Goal: Transaction & Acquisition: Book appointment/travel/reservation

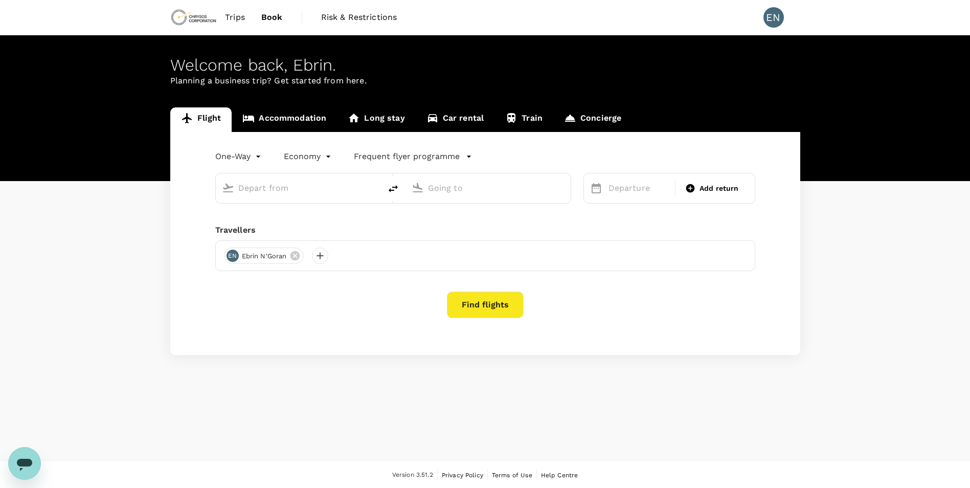
type input "roundtrip"
type input "Félix-Houphouët-Boigny Int'l (ABJ)"
type input "Kotoka Intl (ACC)"
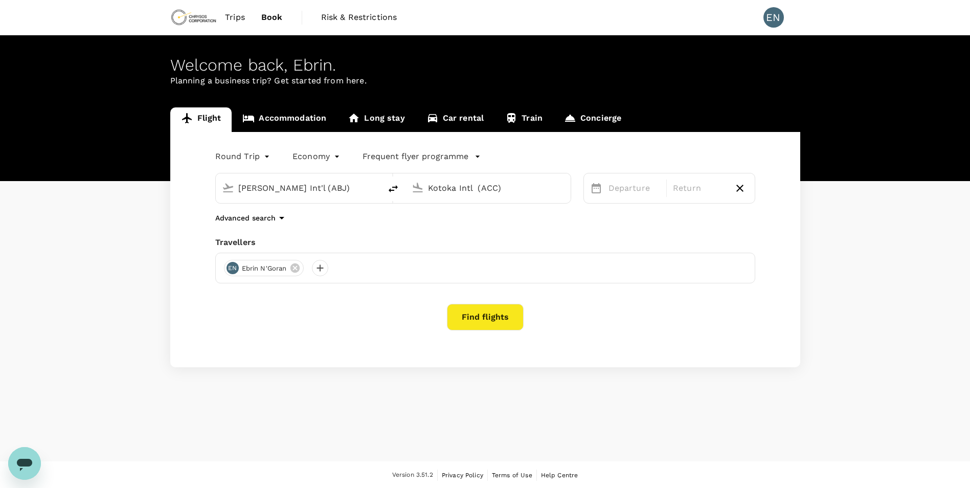
click at [501, 187] on input "Kotoka Intl (ACC)" at bounding box center [488, 188] width 121 height 16
click at [471, 193] on input "Kotoka Intl (ACC)" at bounding box center [488, 188] width 121 height 16
click at [425, 193] on div "Kotoka Intl (ACC)" at bounding box center [494, 186] width 141 height 20
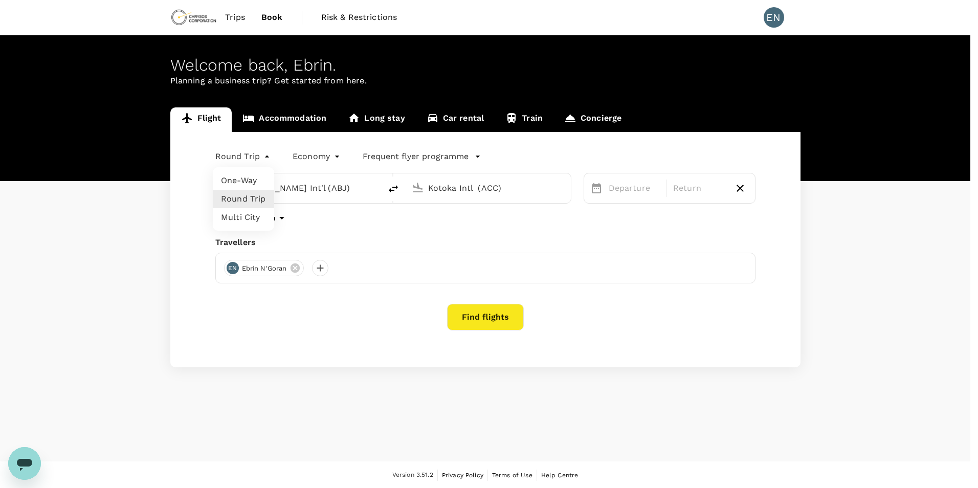
click at [267, 154] on body "Trips Book Risk & Restrictions EN Welcome back , Ebrin . Planning a business tr…" at bounding box center [489, 244] width 978 height 489
click at [252, 200] on li "Round Trip" at bounding box center [243, 199] width 61 height 18
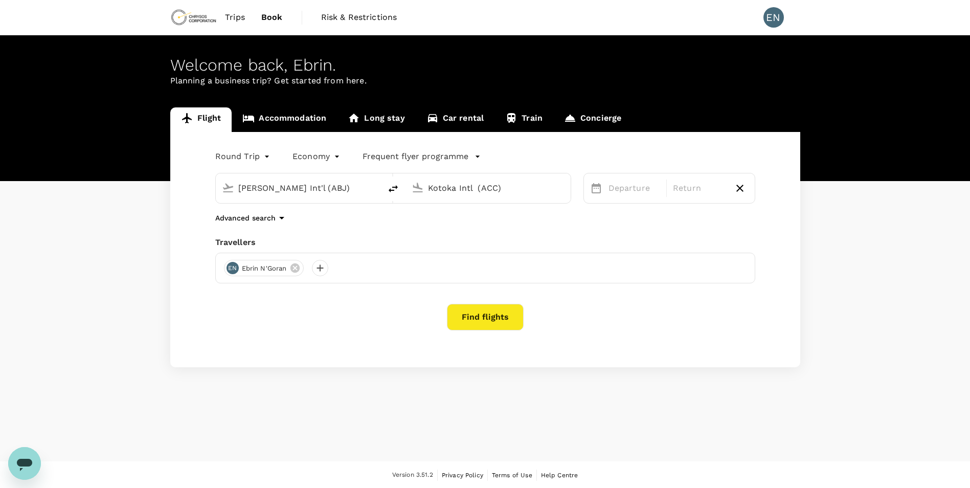
click at [475, 186] on input "Kotoka Intl (ACC)" at bounding box center [488, 188] width 121 height 16
click at [418, 186] on icon at bounding box center [418, 188] width 10 height 10
click at [216, 120] on link "Flight" at bounding box center [201, 119] width 62 height 25
click at [258, 119] on link "Accommodation" at bounding box center [284, 119] width 105 height 25
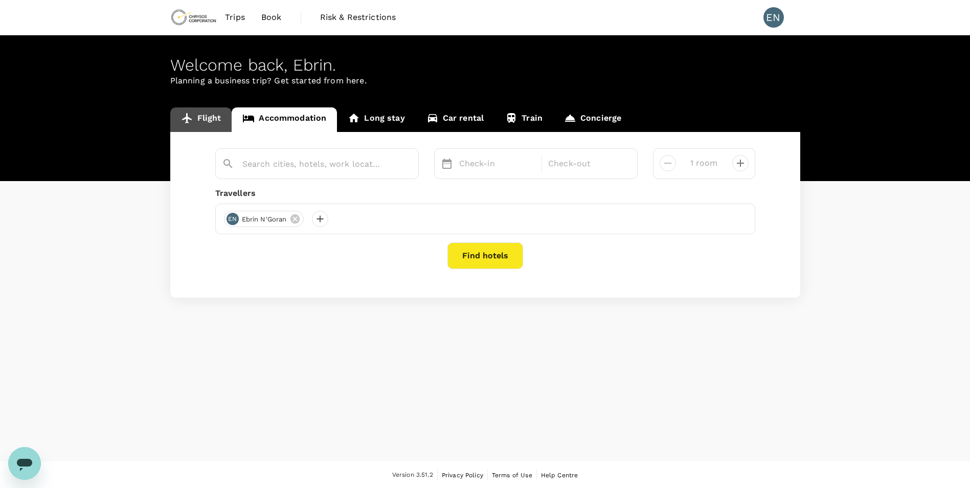
click at [213, 117] on link "Flight" at bounding box center [201, 119] width 62 height 25
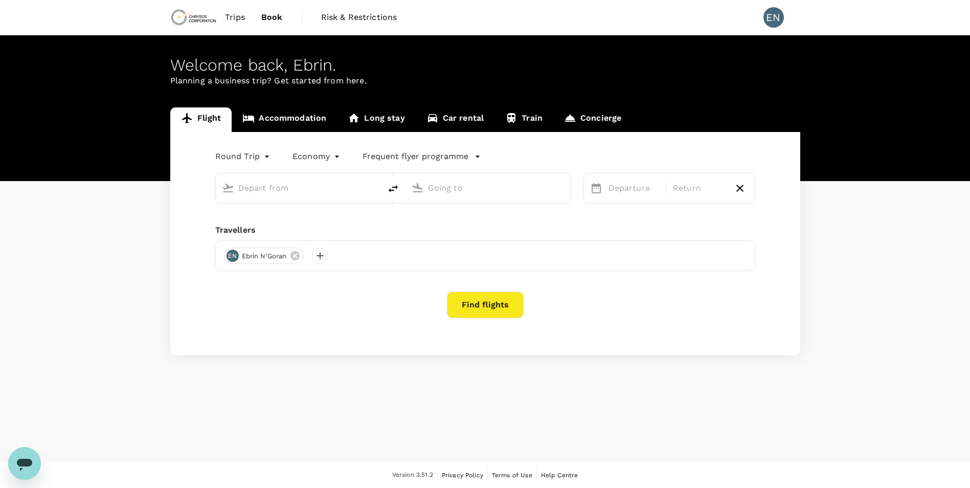
type input "Félix-Houphouët-Boigny Int'l (ABJ)"
type input "Kotoka Intl (ACC)"
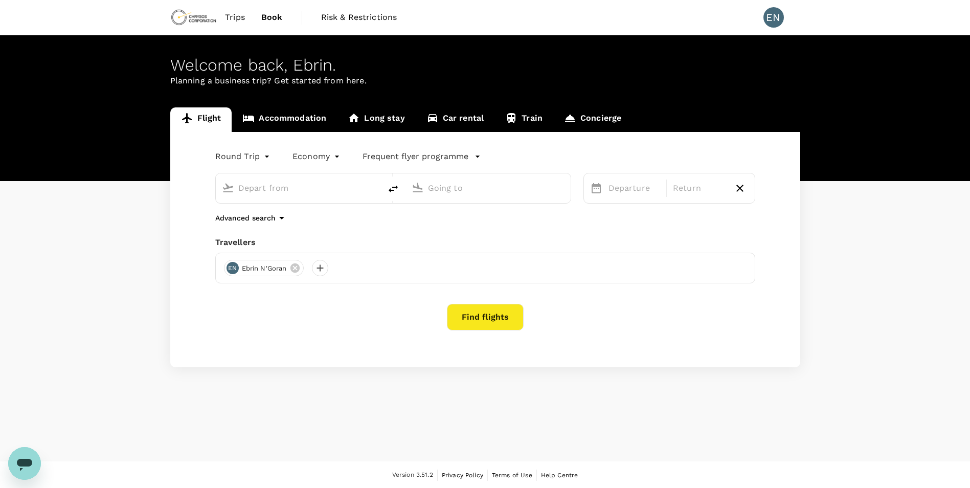
click at [267, 185] on input "text" at bounding box center [298, 188] width 121 height 16
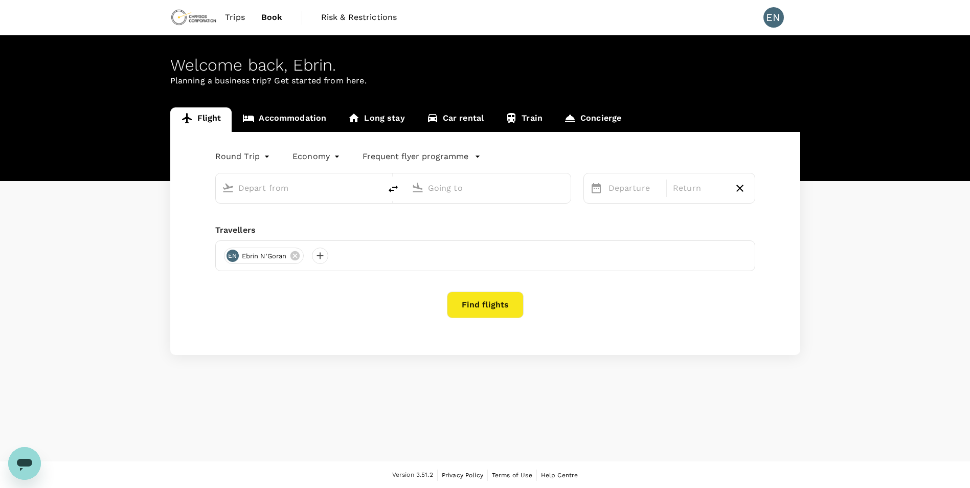
type input "Félix-Houphouët-Boigny Int'l (ABJ)"
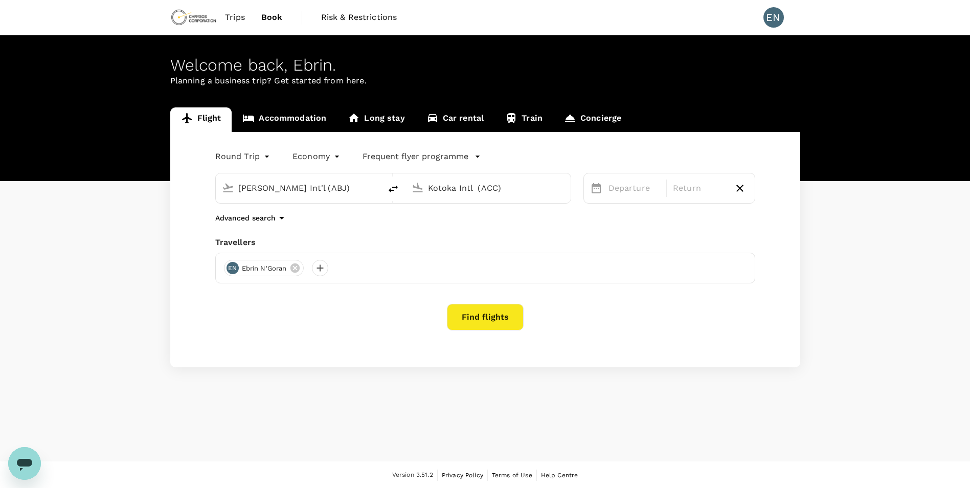
click at [267, 185] on input "Félix-Houphouët-Boigny Int'l (ABJ)" at bounding box center [298, 188] width 121 height 16
click at [416, 188] on icon at bounding box center [418, 188] width 10 height 10
click at [444, 188] on input "Kotoka Intl (ACC)" at bounding box center [488, 188] width 121 height 16
click at [460, 186] on input "Kotoka Intl (ACC)" at bounding box center [488, 188] width 121 height 16
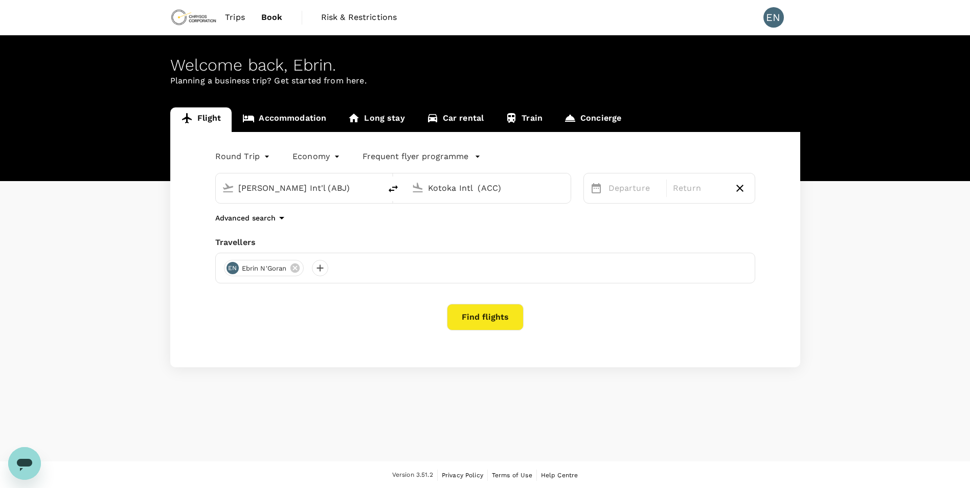
click at [487, 187] on input "Kotoka Intl (ACC)" at bounding box center [488, 188] width 121 height 16
click at [500, 186] on input "Kotoka Intl (ACC)" at bounding box center [488, 188] width 121 height 16
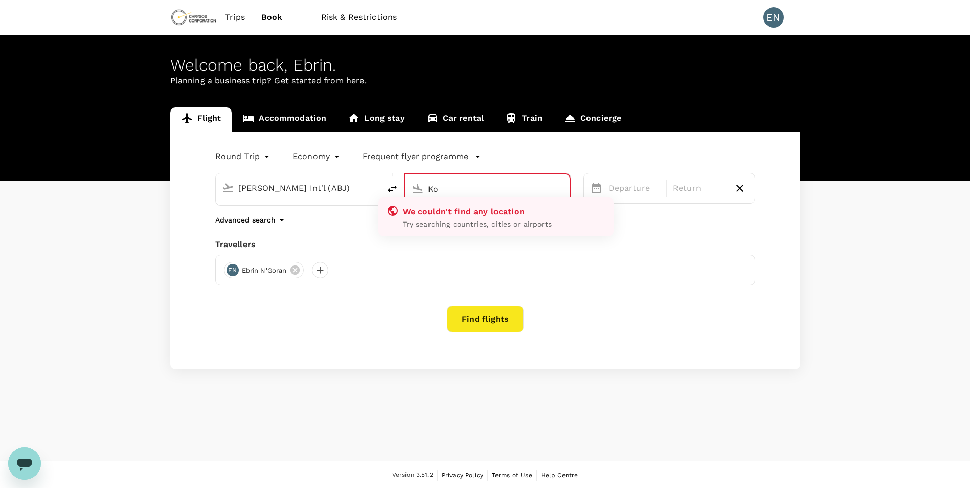
type input "K"
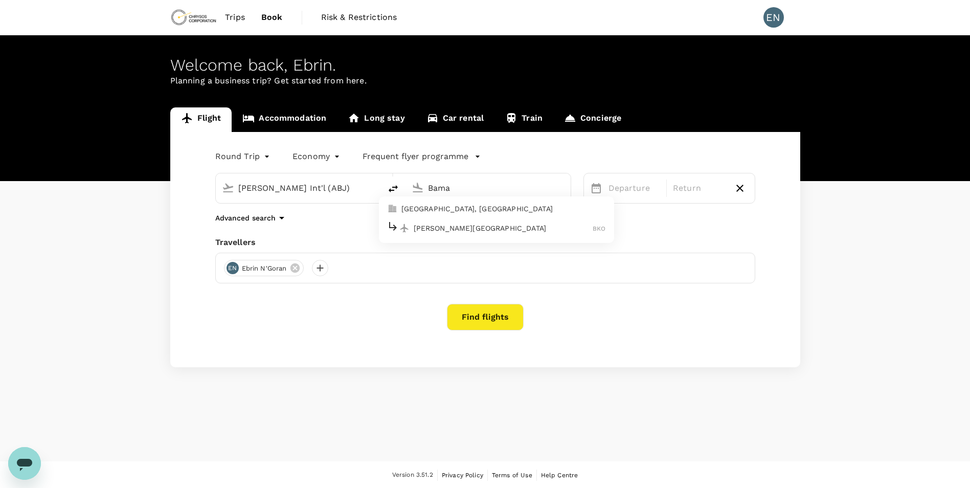
click at [464, 230] on p "Modibo Keita International Airport" at bounding box center [503, 228] width 179 height 10
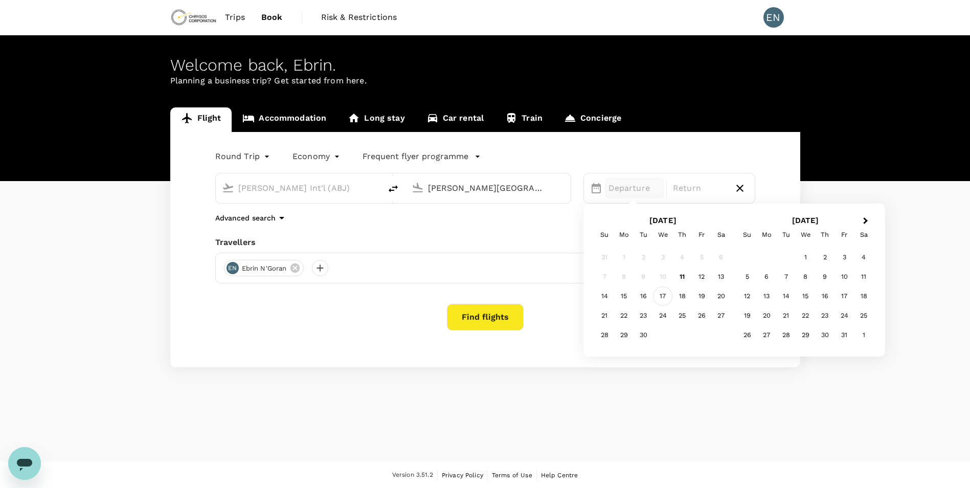
type input "Modibo Keita International Airport (BKO)"
click at [665, 294] on div "17" at bounding box center [662, 295] width 19 height 19
click at [705, 316] on div "26" at bounding box center [701, 315] width 19 height 19
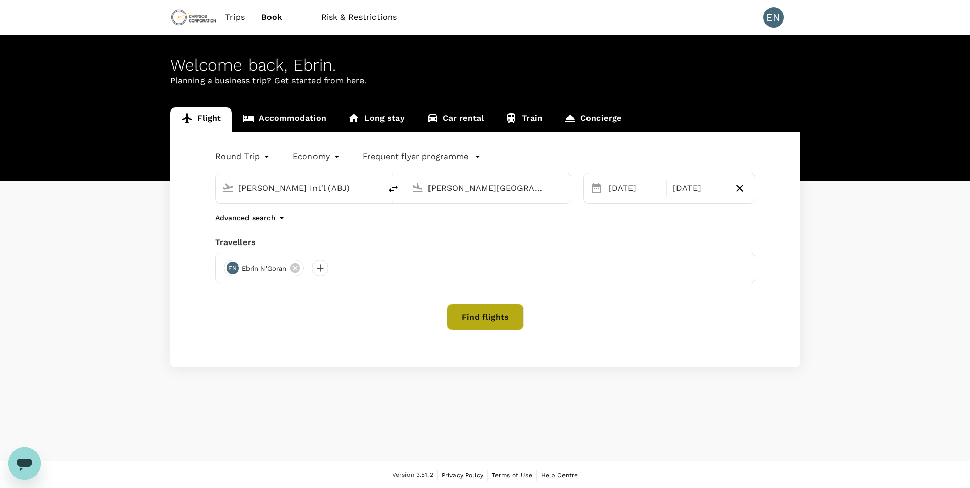
click at [489, 326] on button "Find flights" at bounding box center [485, 317] width 77 height 27
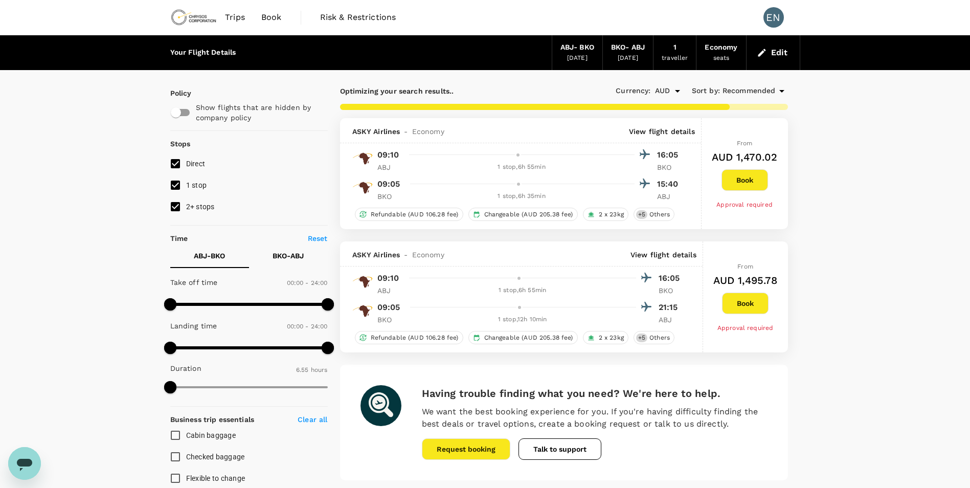
type input "1035"
checkbox input "false"
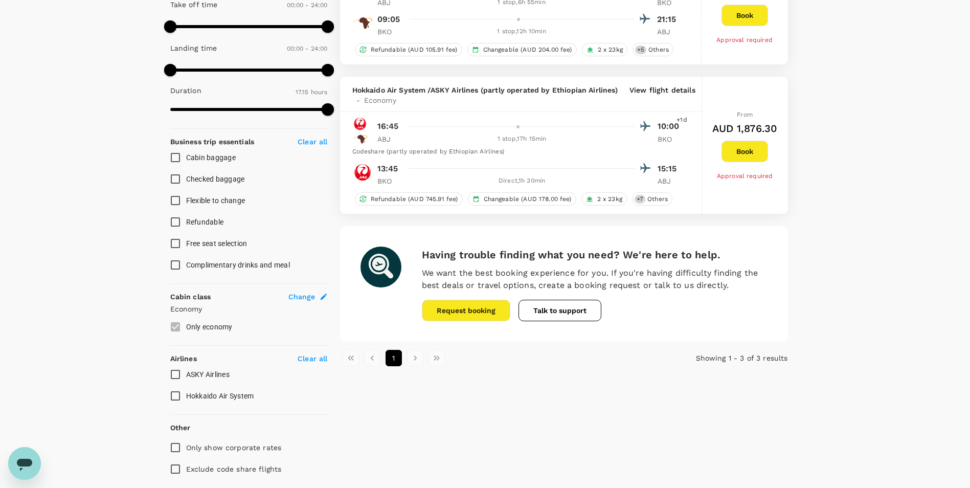
scroll to position [307, 0]
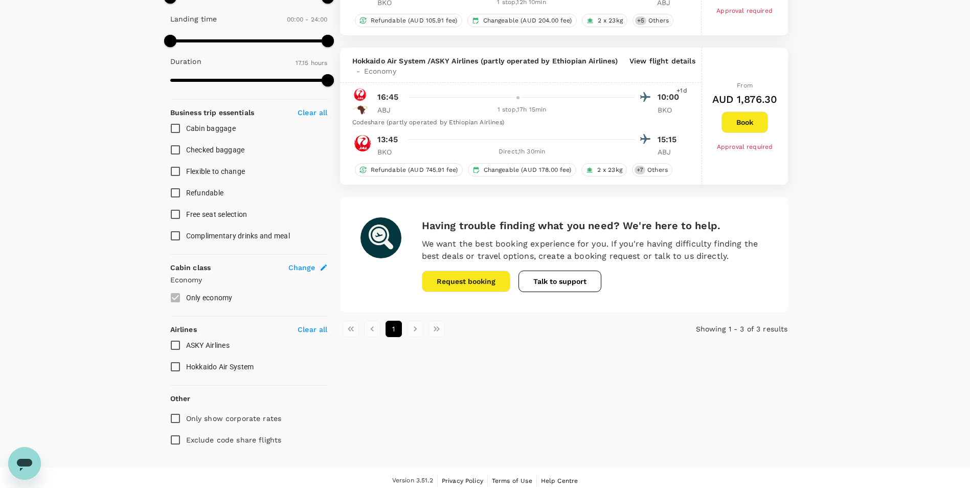
click at [415, 330] on li "pagination navigation" at bounding box center [414, 329] width 21 height 16
click at [432, 327] on li "pagination navigation" at bounding box center [436, 329] width 21 height 16
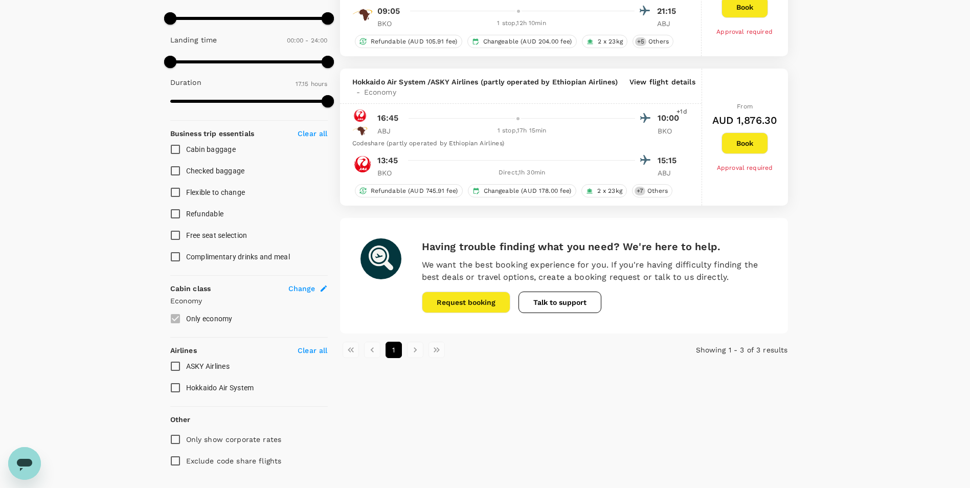
scroll to position [313, 0]
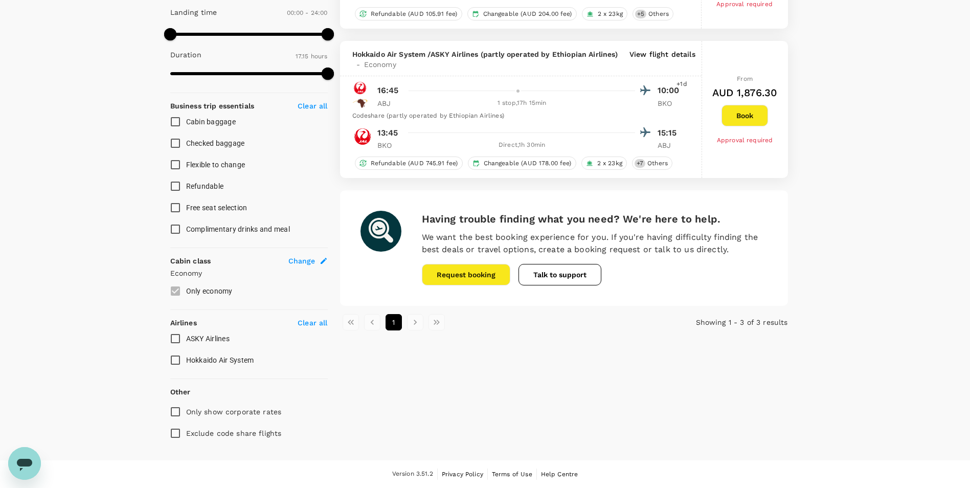
click at [411, 321] on li "pagination navigation" at bounding box center [414, 322] width 21 height 16
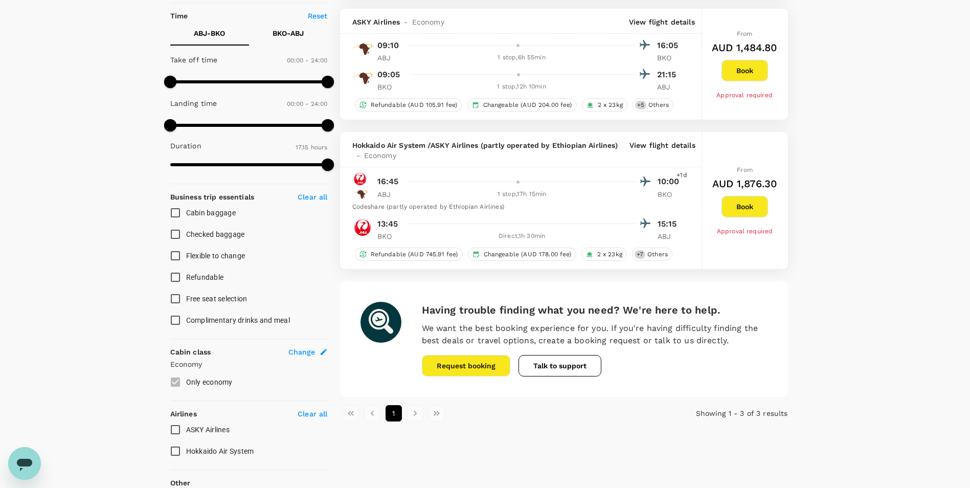
scroll to position [256, 0]
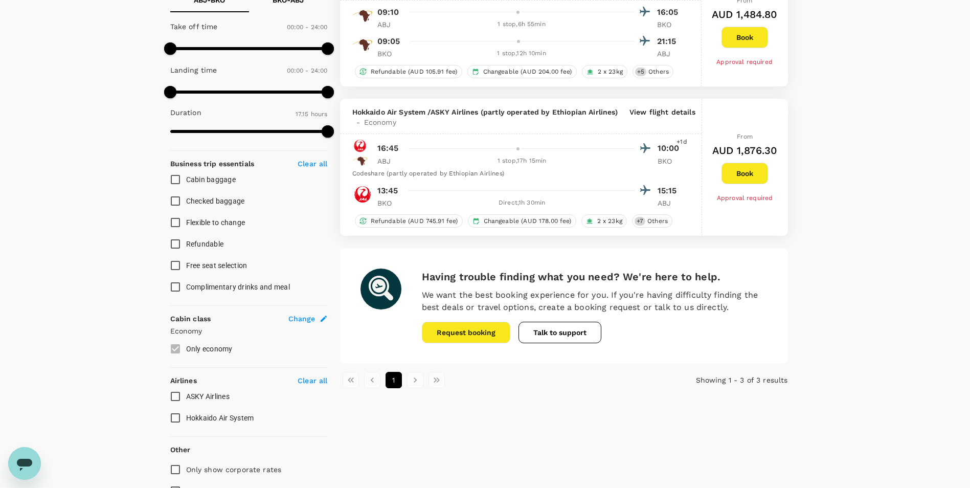
click at [396, 384] on button "1" at bounding box center [393, 380] width 16 height 16
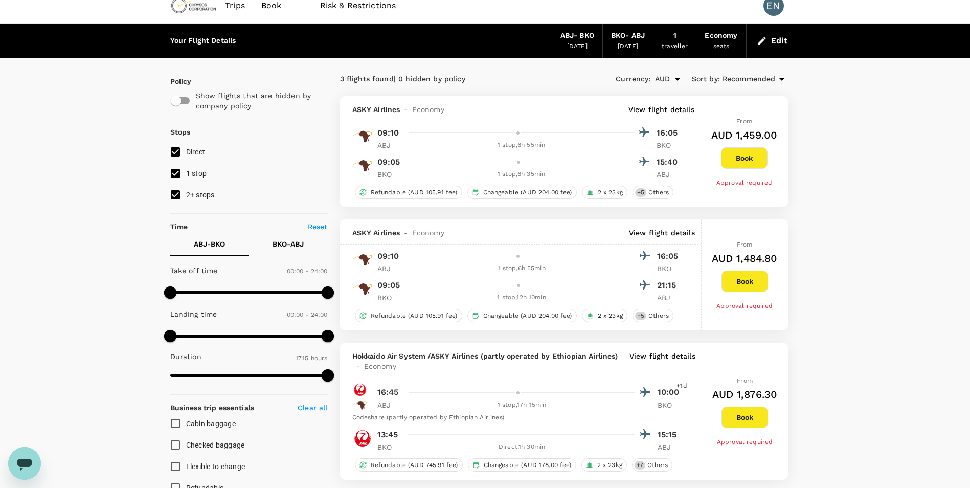
scroll to position [0, 0]
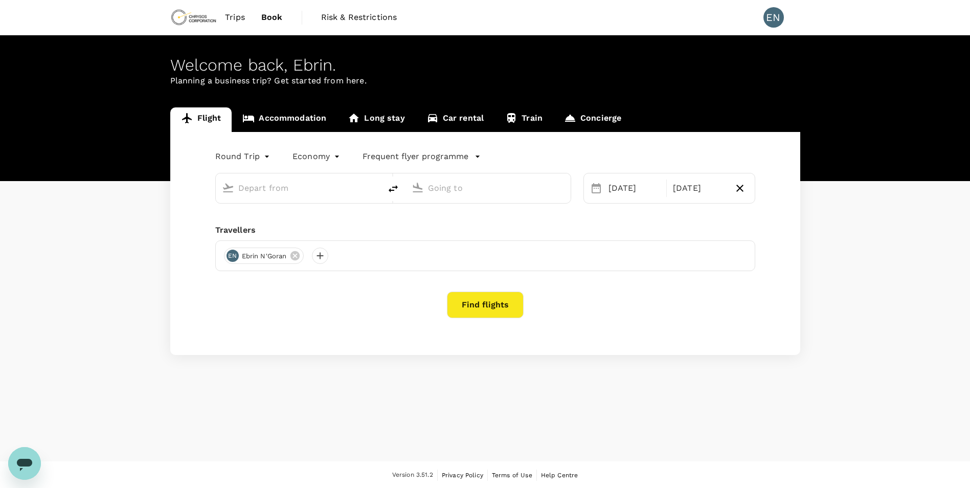
type input "Félix-Houphouët-Boigny Int'l (ABJ)"
type input "Modibo Keita International Airport (BKO)"
type input "Félix-Houphouët-Boigny Int'l (ABJ)"
type input "Modibo Keita International Airport (BKO)"
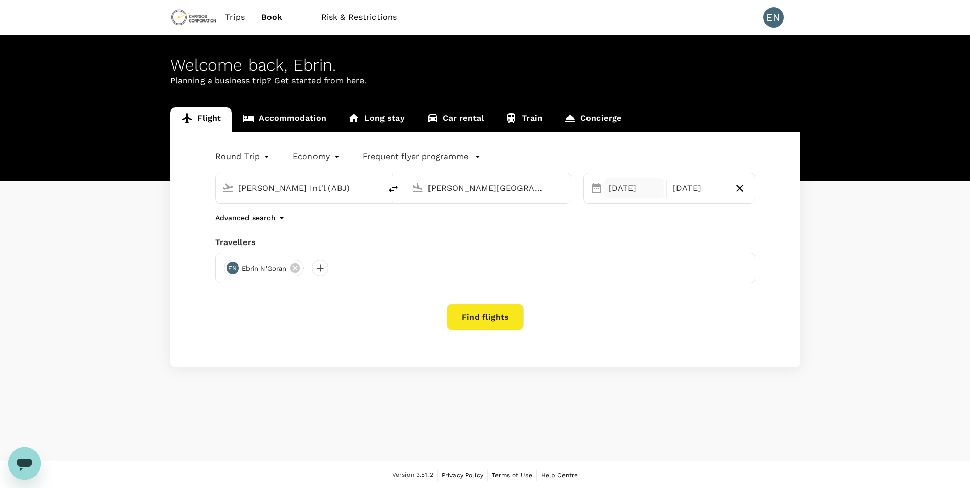
click at [604, 190] on div "17 Sep" at bounding box center [634, 188] width 60 height 20
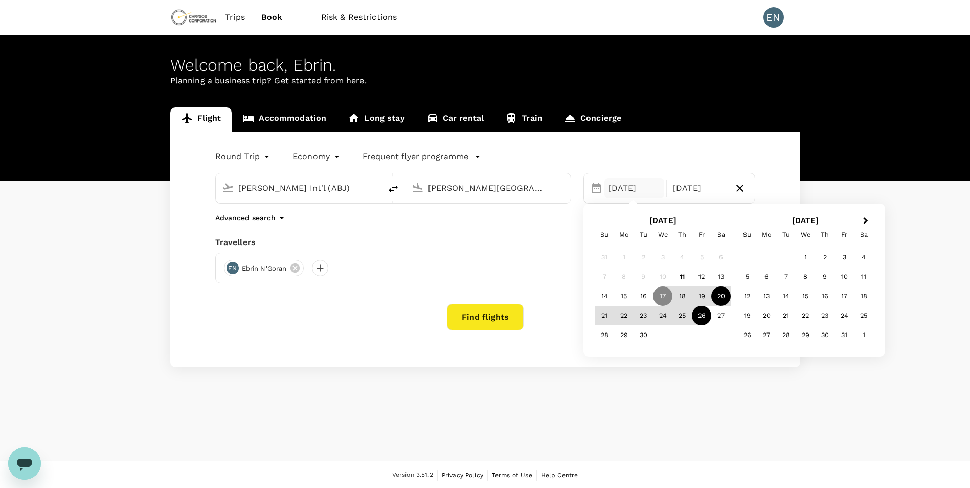
click at [717, 300] on div "20" at bounding box center [720, 295] width 19 height 19
click at [620, 339] on div "29" at bounding box center [623, 334] width 19 height 19
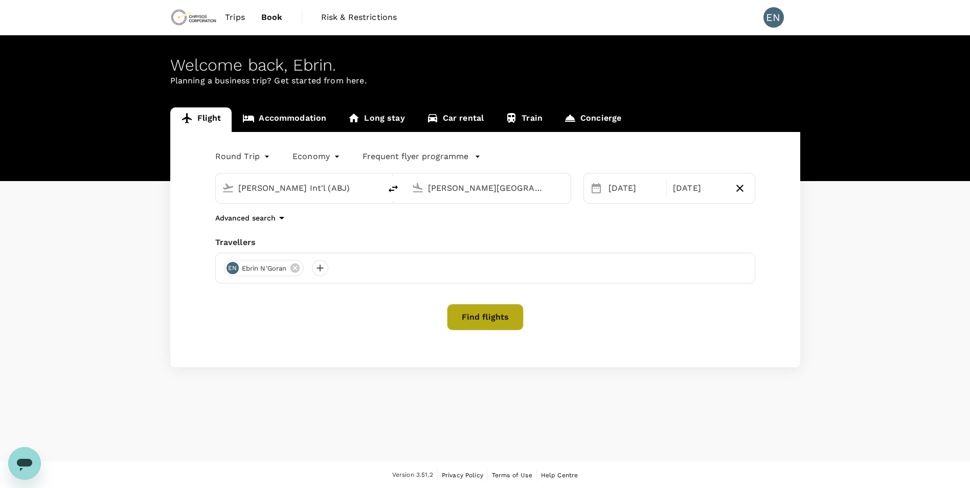
click at [485, 319] on button "Find flights" at bounding box center [485, 317] width 77 height 27
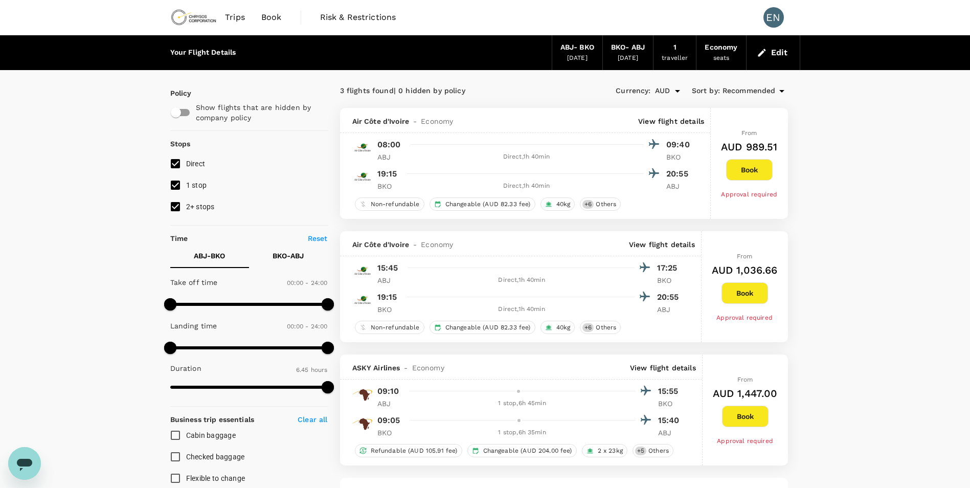
click at [240, 17] on span "Trips" at bounding box center [235, 17] width 20 height 12
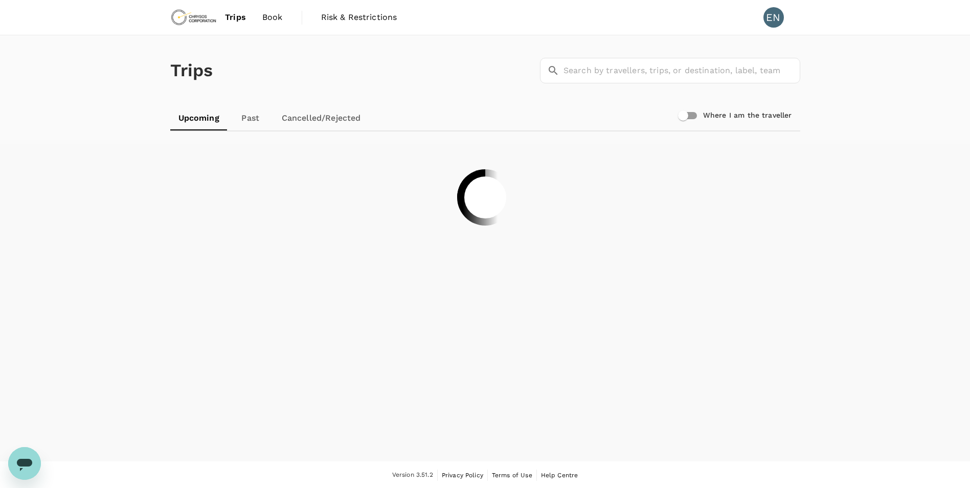
click at [263, 12] on span "Book" at bounding box center [272, 17] width 20 height 12
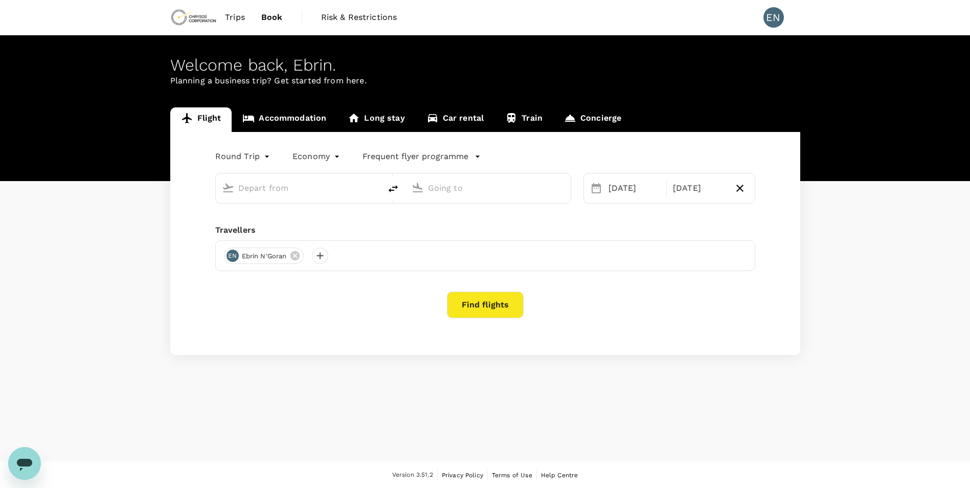
type input "Félix-Houphouët-Boigny Int'l (ABJ)"
type input "Modibo Keita International Airport (BKO)"
type input "Félix-Houphouët-Boigny Int'l (ABJ)"
type input "Modibo Keita International Airport (BKO)"
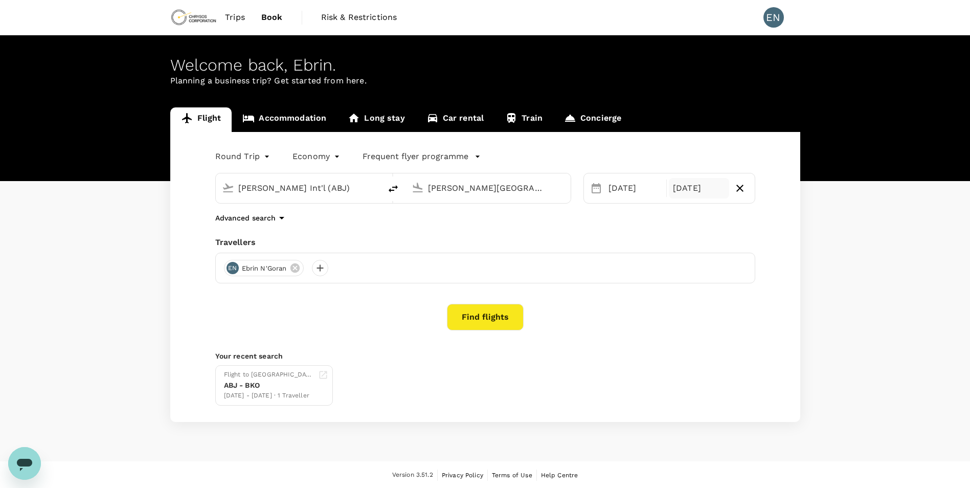
click at [697, 191] on div "29 Sep" at bounding box center [699, 188] width 60 height 20
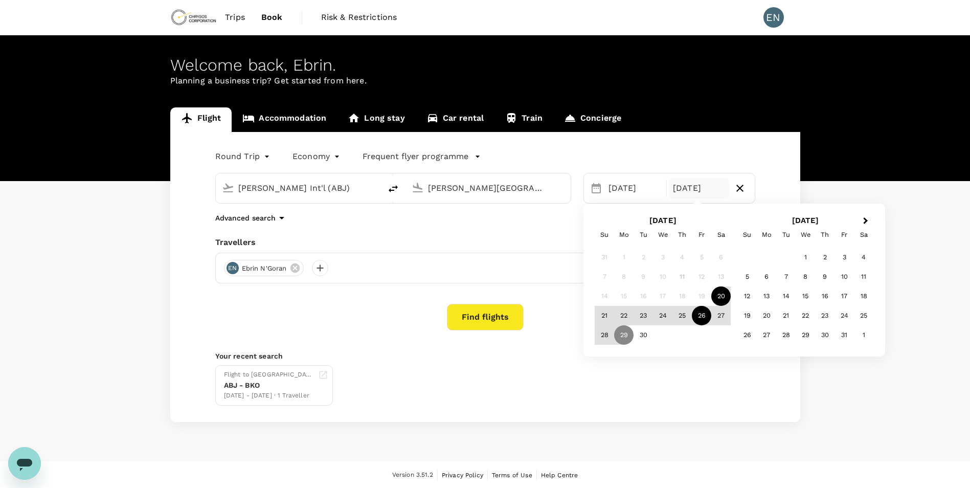
click at [703, 315] on div "26" at bounding box center [701, 315] width 19 height 19
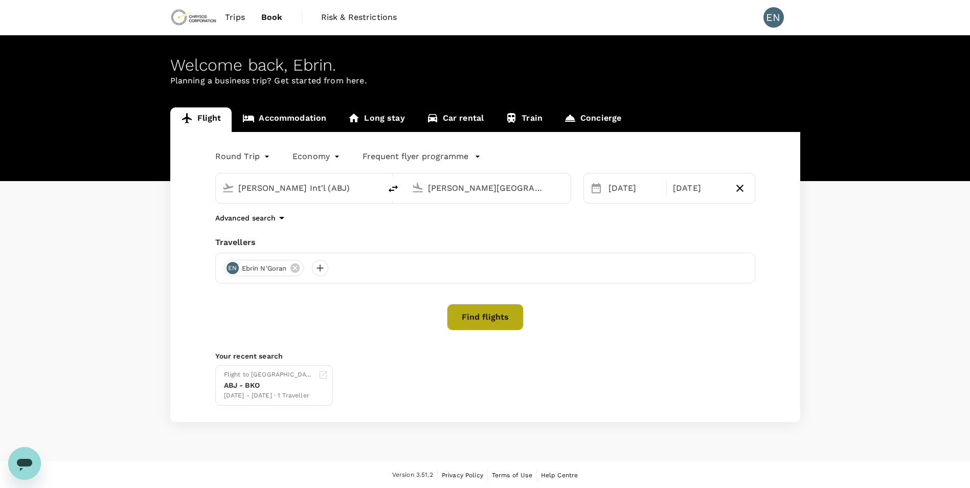
click at [479, 322] on button "Find flights" at bounding box center [485, 317] width 77 height 27
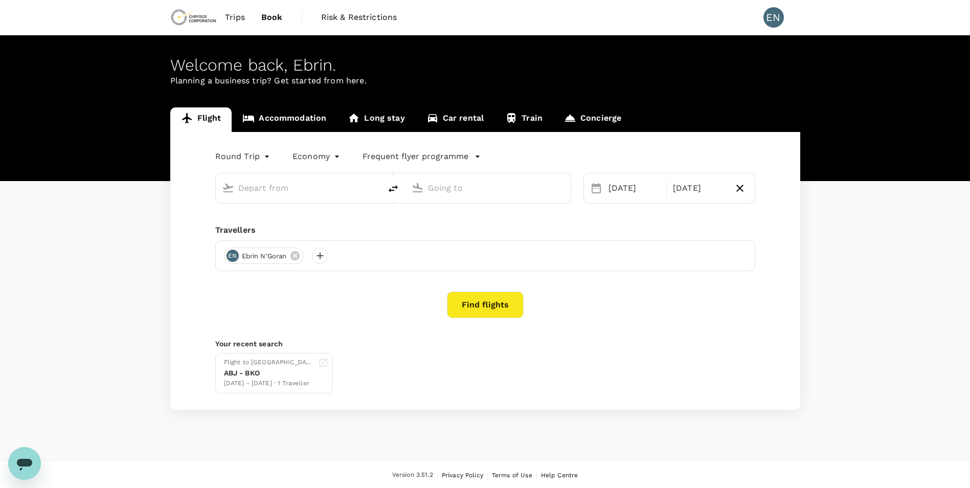
type input "Félix-Houphouët-Boigny Int'l (ABJ)"
type input "Modibo Keita International Airport (BKO)"
type input "Félix-Houphouët-Boigny Int'l (ABJ)"
type input "Modibo Keita International Airport (BKO)"
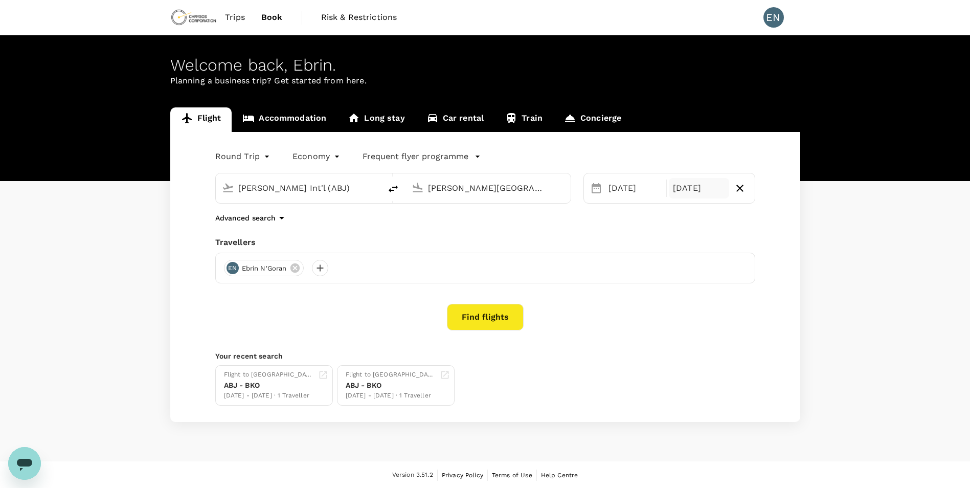
click at [711, 189] on div "26 Sep" at bounding box center [699, 188] width 60 height 20
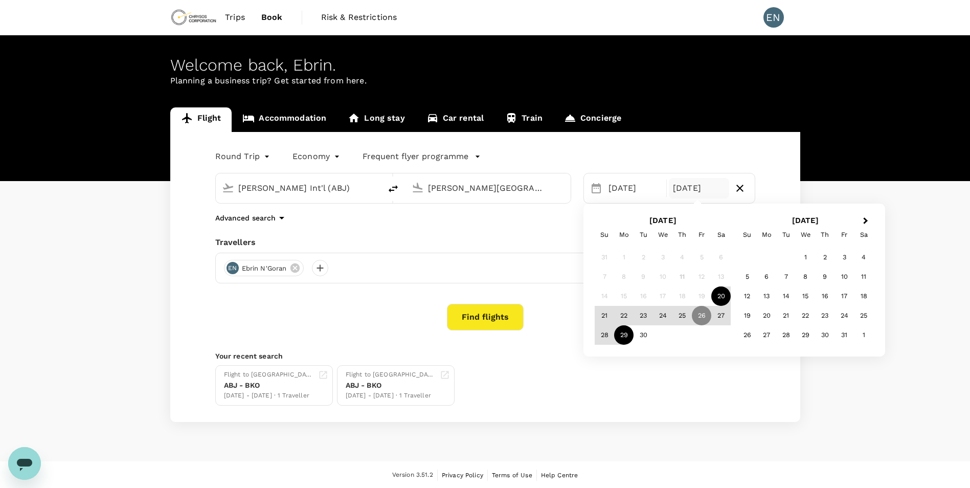
click at [624, 341] on div "29" at bounding box center [623, 334] width 19 height 19
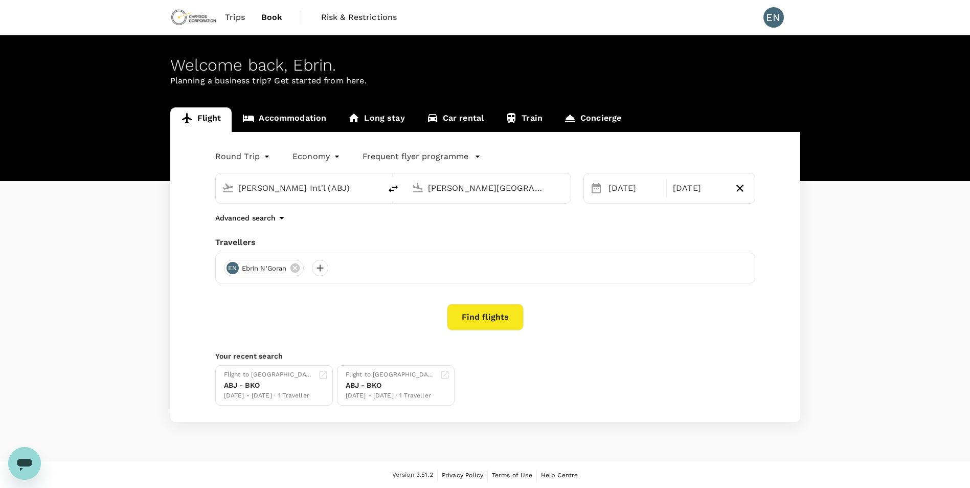
click at [667, 219] on div "Advanced search" at bounding box center [485, 218] width 540 height 12
click at [509, 322] on button "Find flights" at bounding box center [485, 317] width 77 height 27
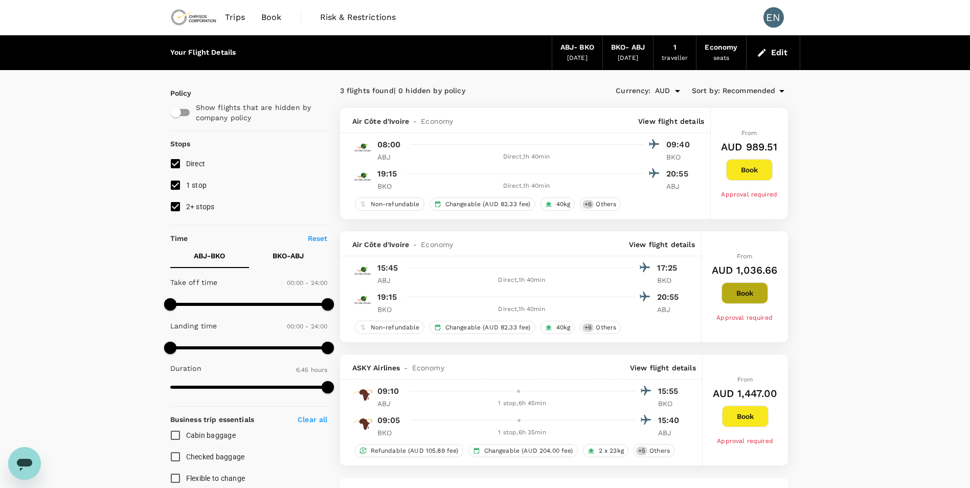
click at [737, 292] on button "Book" at bounding box center [744, 292] width 47 height 21
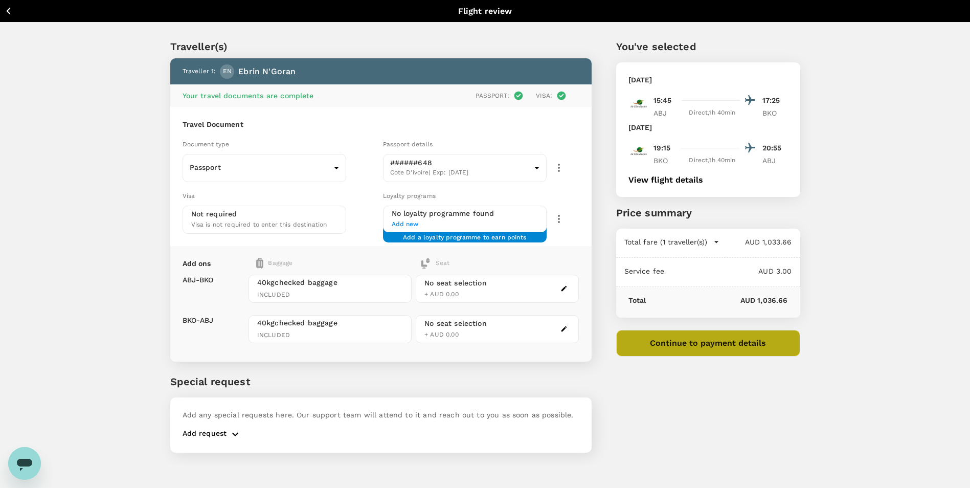
click at [727, 347] on button "Continue to payment details" at bounding box center [708, 343] width 184 height 27
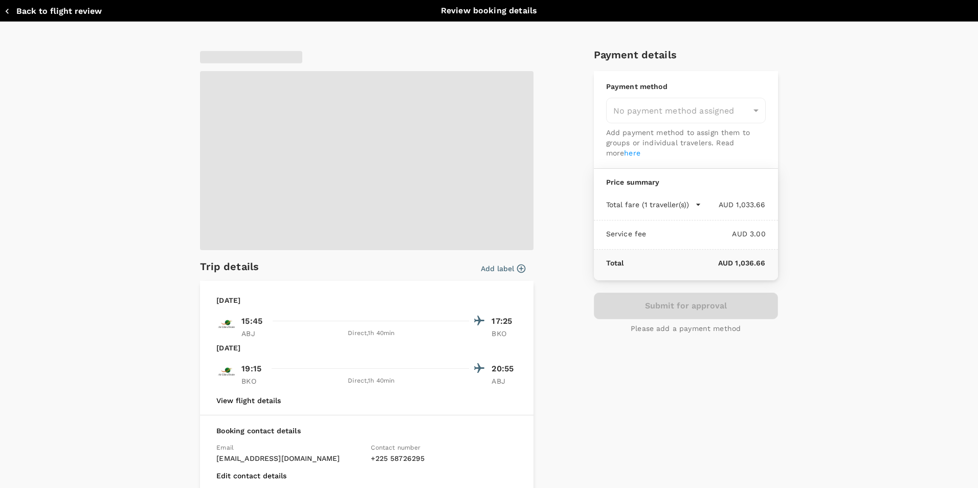
type input "9c4289b1-14a3-4119-8736-521306e5ca8f"
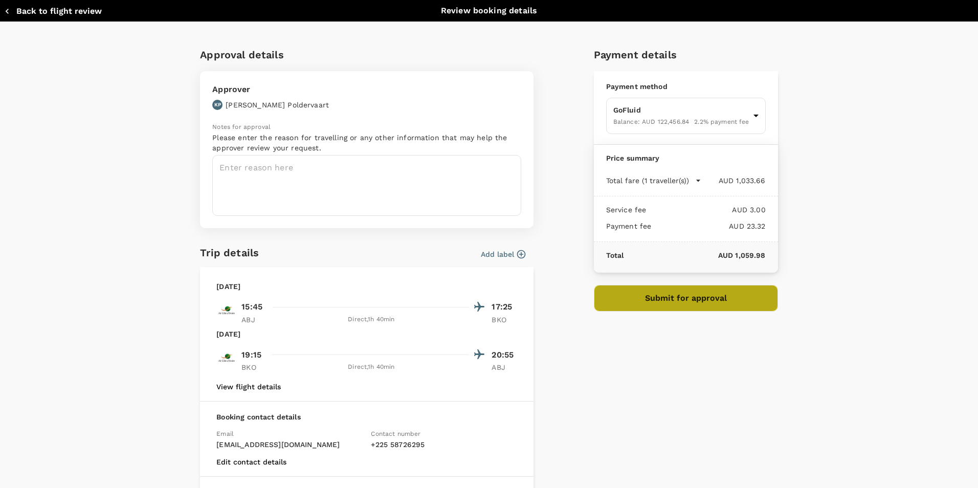
click at [692, 305] on button "Submit for approval" at bounding box center [686, 298] width 184 height 27
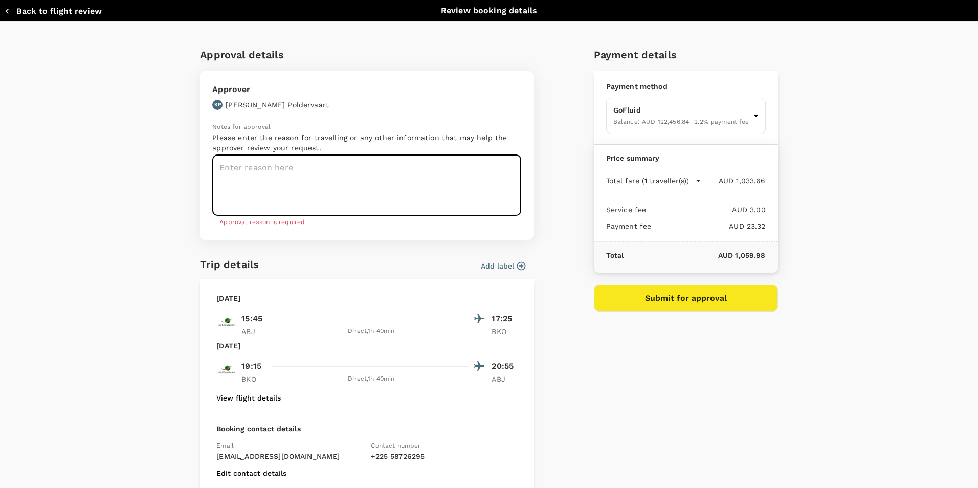
click at [223, 169] on textarea at bounding box center [366, 185] width 309 height 61
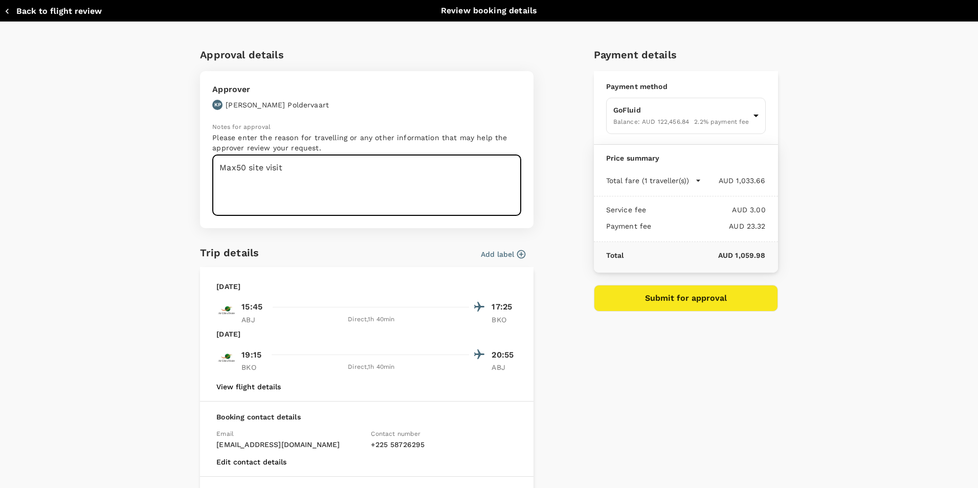
type textarea "Max50 site visit"
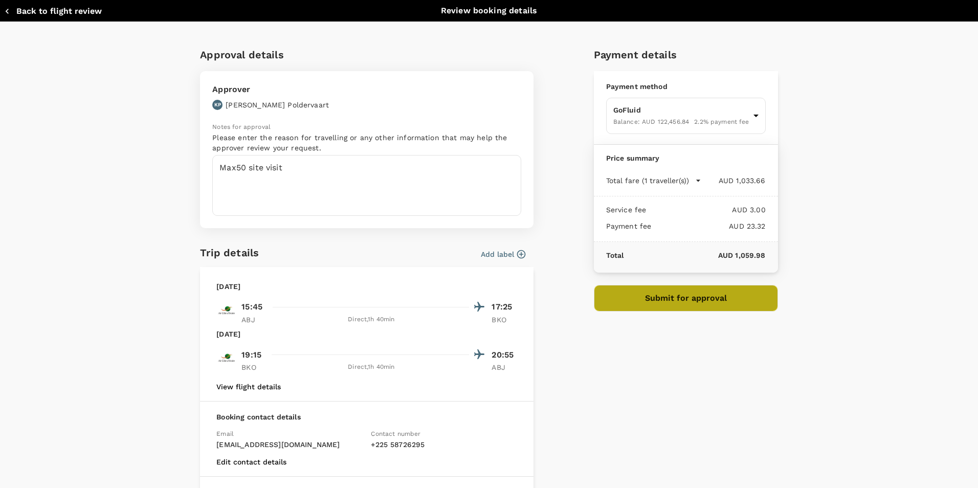
click at [689, 307] on button "Submit for approval" at bounding box center [686, 298] width 184 height 27
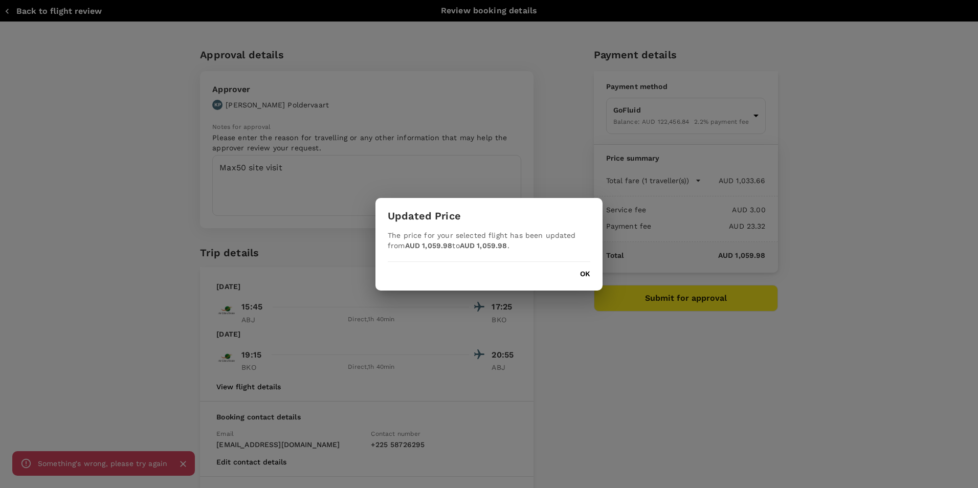
click at [582, 275] on button "OK" at bounding box center [585, 274] width 10 height 8
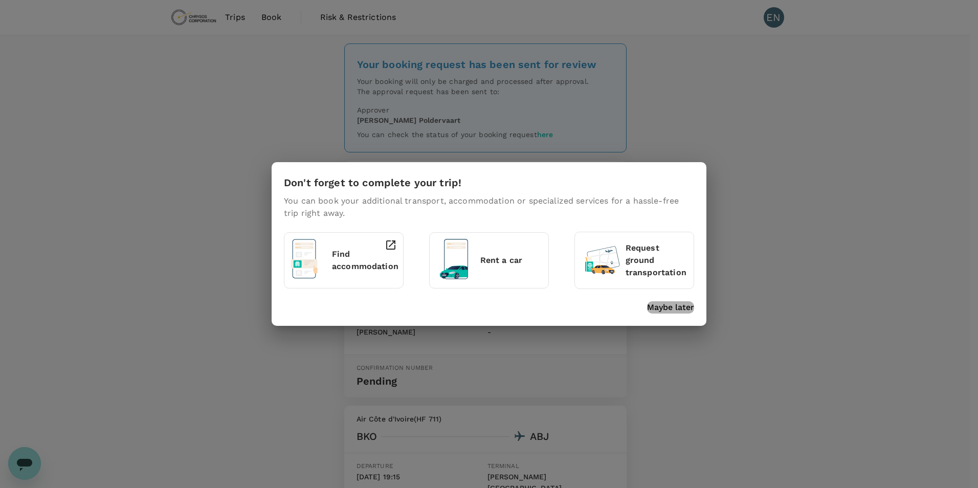
click at [666, 306] on p "Maybe later" at bounding box center [670, 307] width 47 height 12
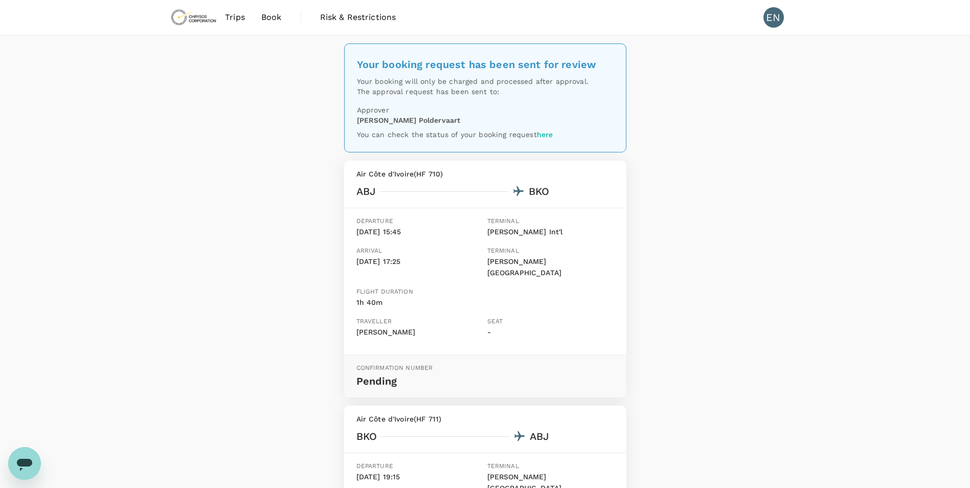
click at [268, 14] on span "Book" at bounding box center [271, 17] width 20 height 12
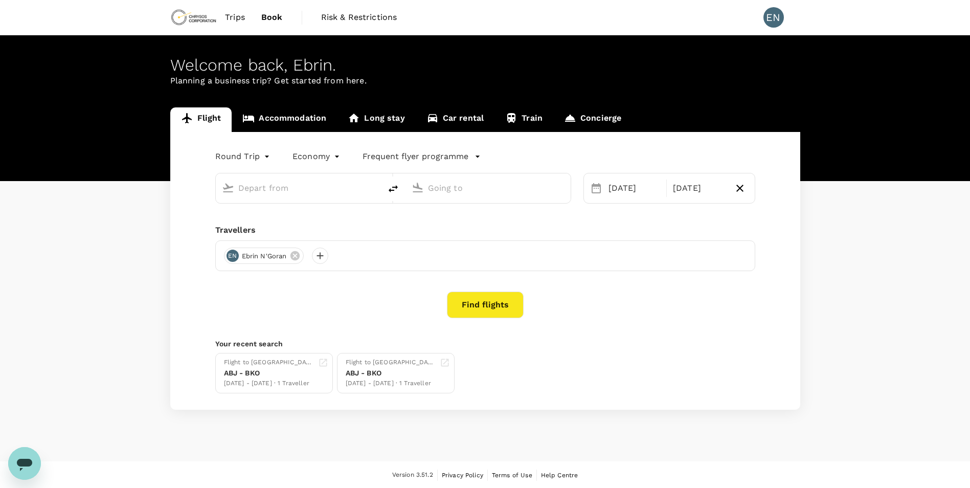
type input "Félix-Houphouët-Boigny Int'l (ABJ)"
type input "Modibo Keita International Airport (BKO)"
type input "Félix-Houphouët-Boigny Int'l (ABJ)"
type input "Modibo Keita International Airport (BKO)"
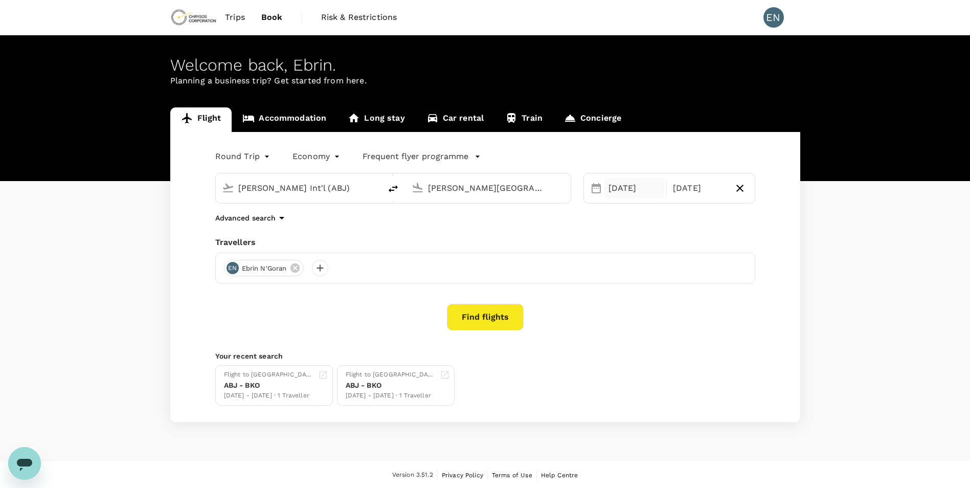
click at [634, 195] on div "20 Sep" at bounding box center [634, 188] width 60 height 20
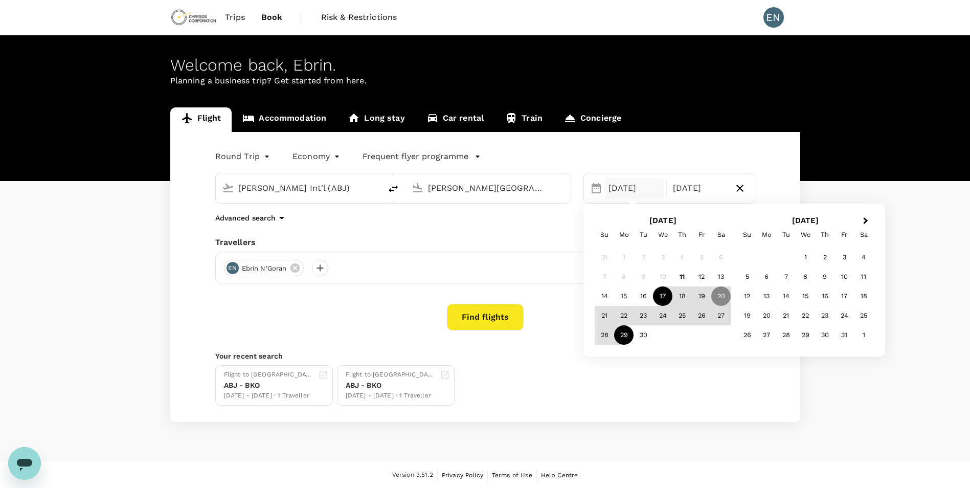
click at [668, 297] on div "17" at bounding box center [662, 295] width 19 height 19
click at [701, 308] on div "26" at bounding box center [701, 315] width 19 height 19
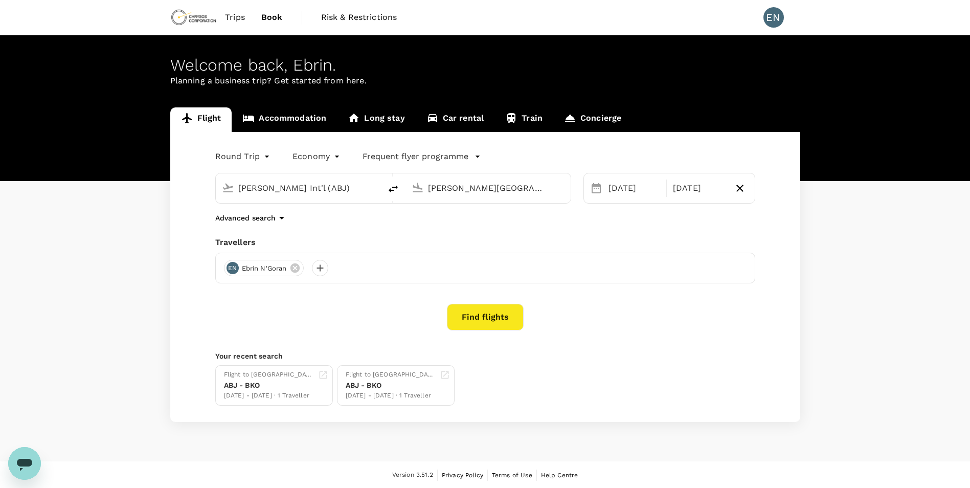
click at [501, 320] on button "Find flights" at bounding box center [485, 317] width 77 height 27
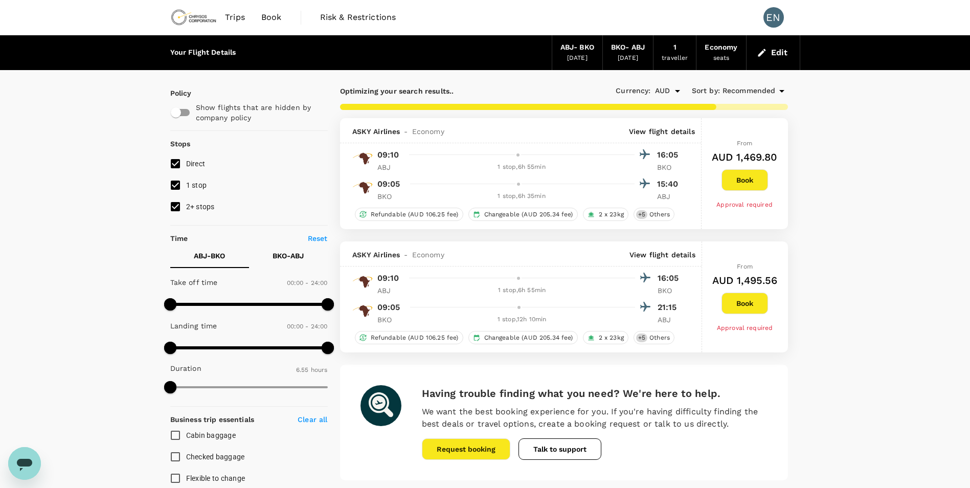
type input "1035"
checkbox input "false"
